Goal: Find specific page/section: Find specific page/section

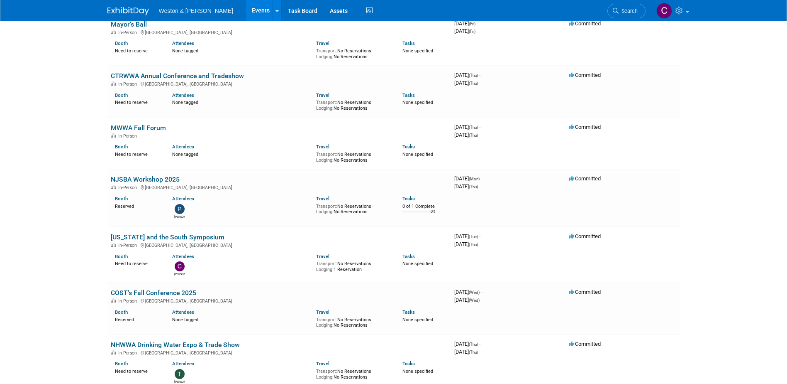
scroll to position [1619, 0]
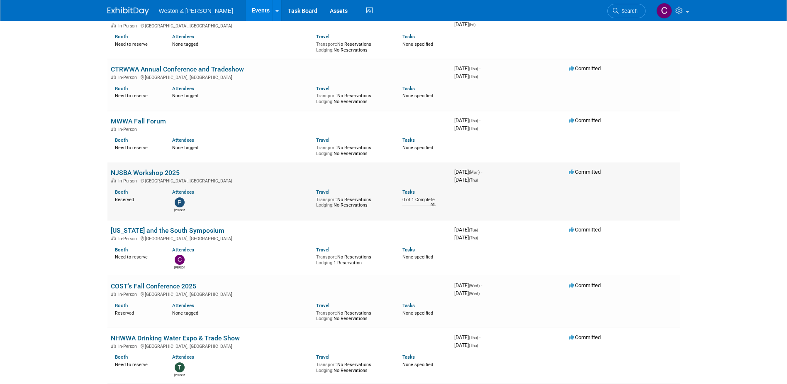
click at [154, 170] on link "NJSBA Workshop 2025" at bounding box center [145, 173] width 69 height 8
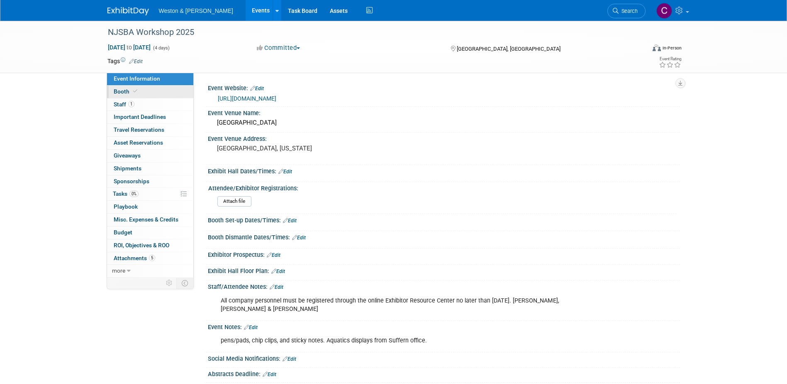
click at [121, 89] on span "Booth" at bounding box center [126, 91] width 25 height 7
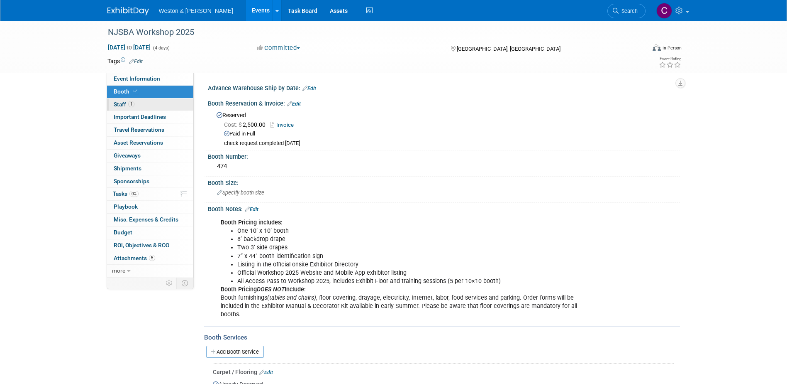
click at [118, 105] on span "Staff 1" at bounding box center [124, 104] width 21 height 7
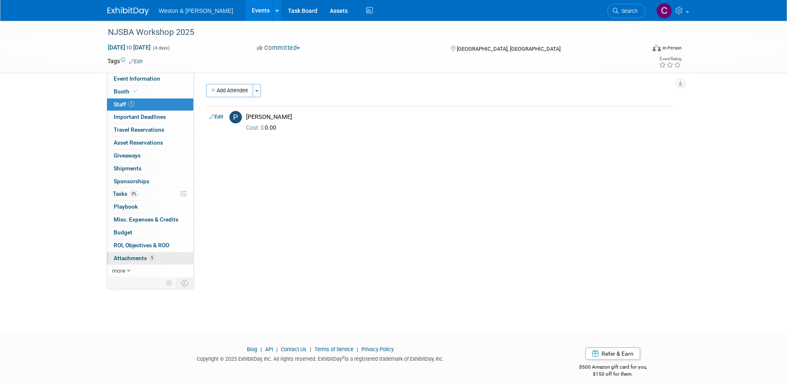
click at [134, 257] on span "Attachments 5" at bounding box center [135, 257] width 42 height 7
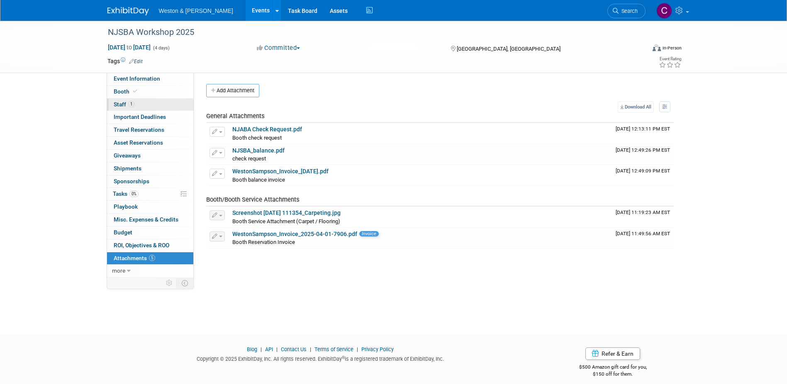
click at [113, 100] on link "1 Staff 1" at bounding box center [150, 104] width 86 height 12
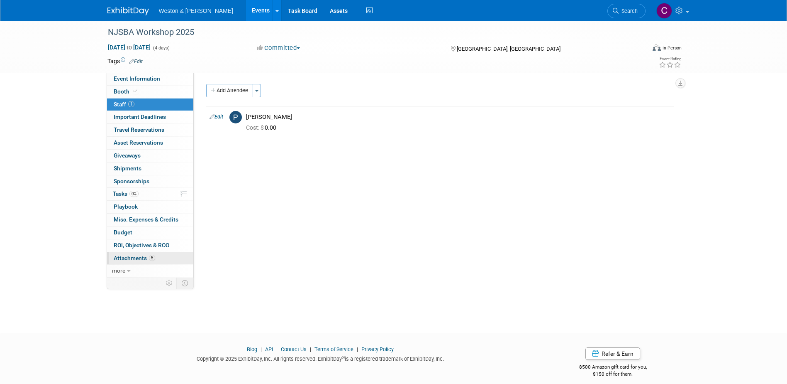
click at [134, 256] on span "Attachments 5" at bounding box center [135, 257] width 42 height 7
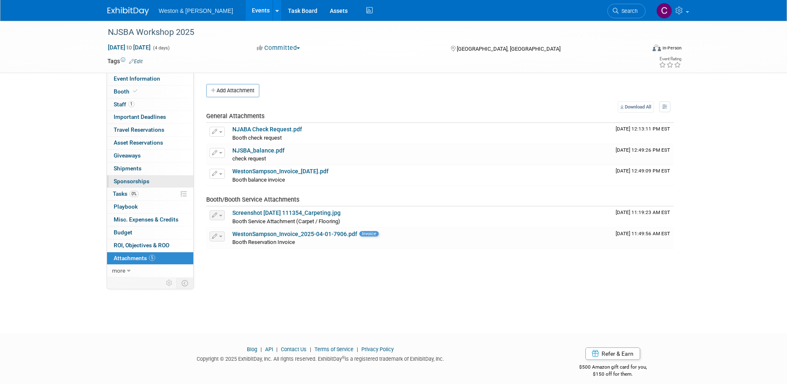
click at [136, 181] on span "Sponsorships 0" at bounding box center [132, 181] width 36 height 7
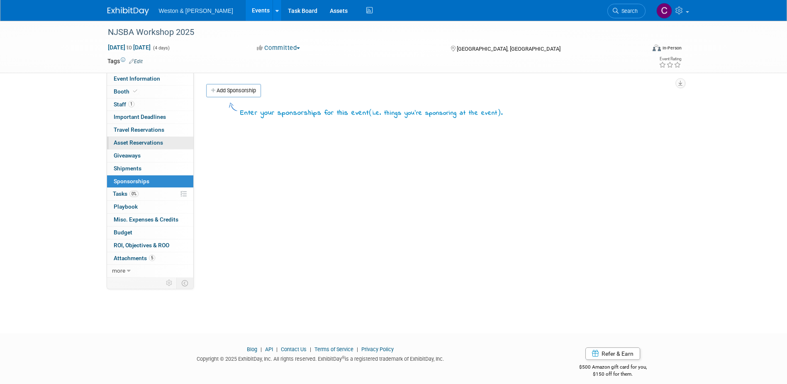
click at [127, 143] on span "Asset Reservations 0" at bounding box center [138, 142] width 49 height 7
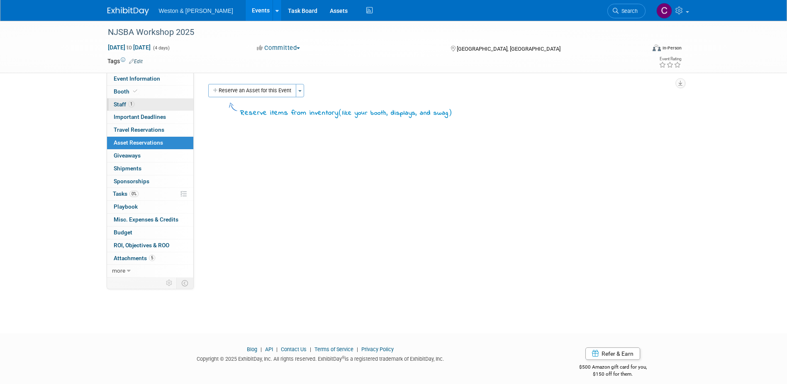
click at [116, 104] on span "Staff 1" at bounding box center [124, 104] width 21 height 7
